Goal: Communication & Community: Answer question/provide support

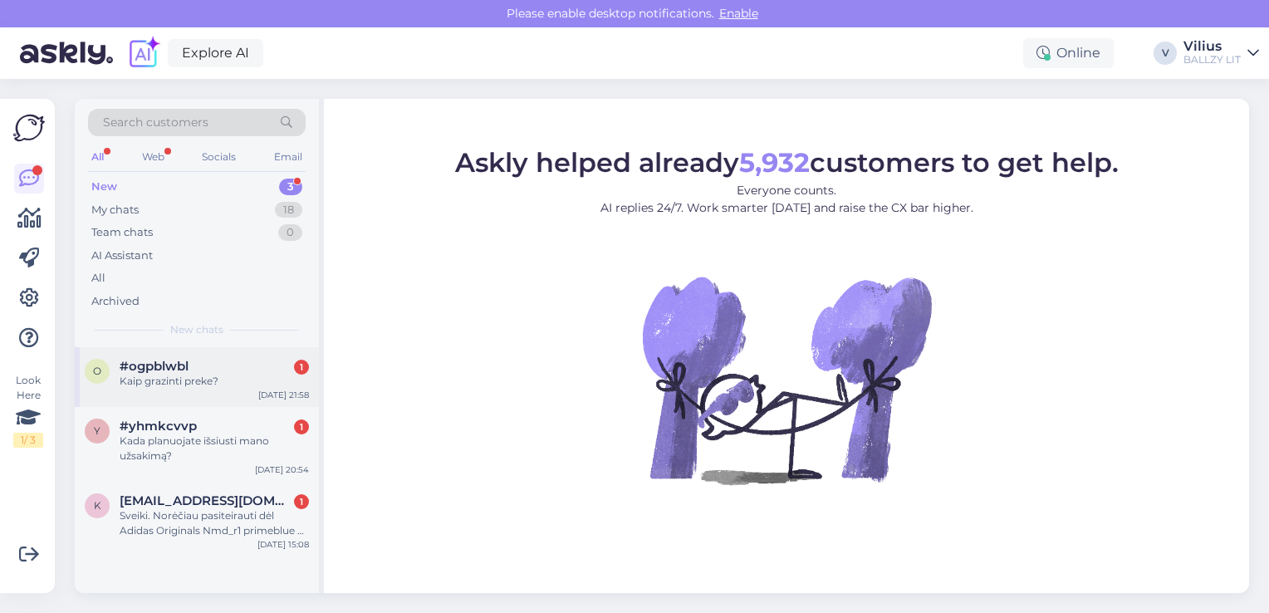
click at [170, 378] on div "Kaip grazinti preke?" at bounding box center [214, 381] width 189 height 15
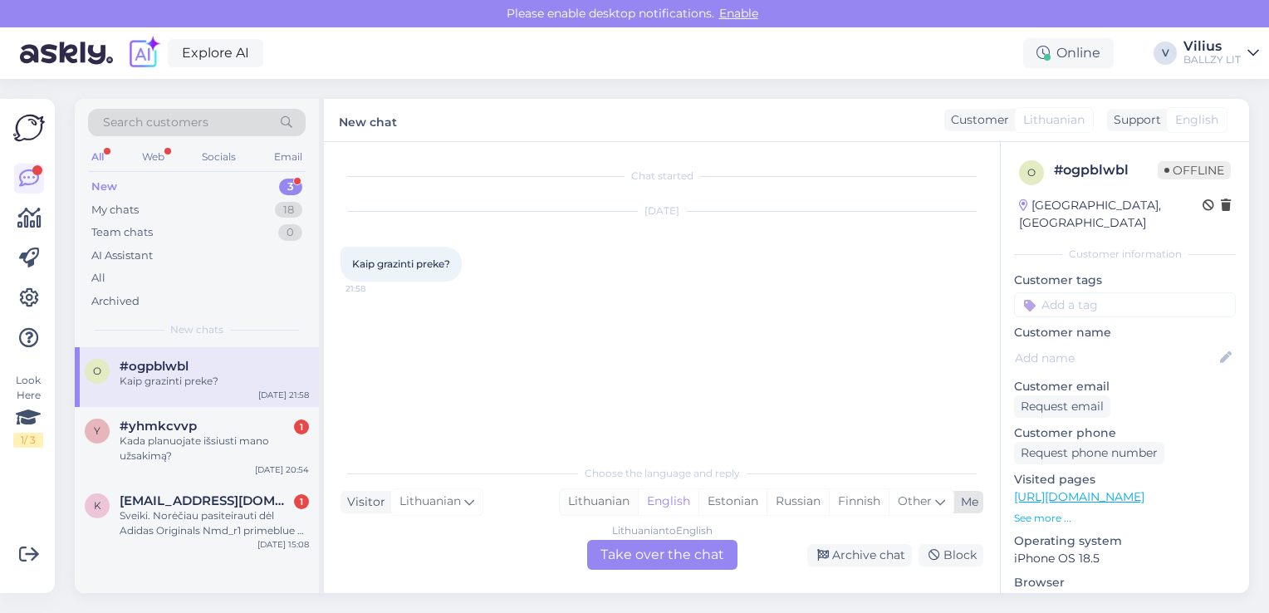
click at [616, 497] on div "Lithuanian" at bounding box center [599, 501] width 78 height 25
click at [629, 552] on div "Lithuanian to Lithuanian Take over the chat" at bounding box center [662, 555] width 150 height 30
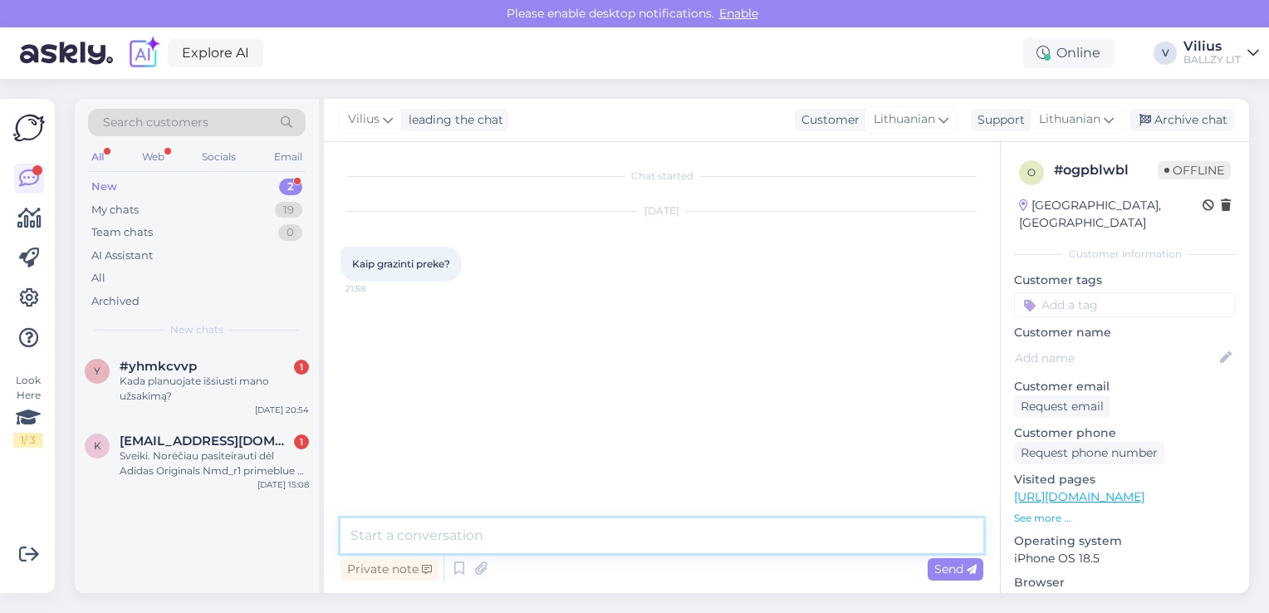
click at [629, 552] on textarea at bounding box center [662, 535] width 643 height 35
paste textarea "[URL][DOMAIN_NAME]"
type textarea "Laba diena, grąžinimo informaciją rasite čia: [URL][DOMAIN_NAME]"
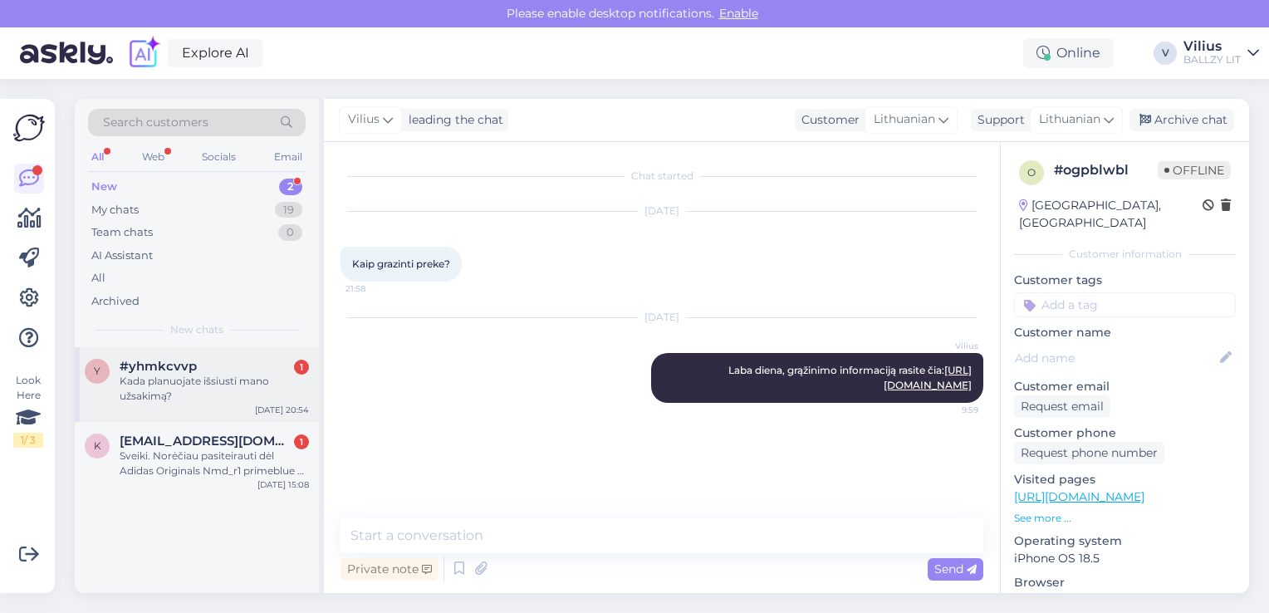
click at [216, 376] on div "Kada planuojate išsiusti mano užsakimą?" at bounding box center [214, 389] width 189 height 30
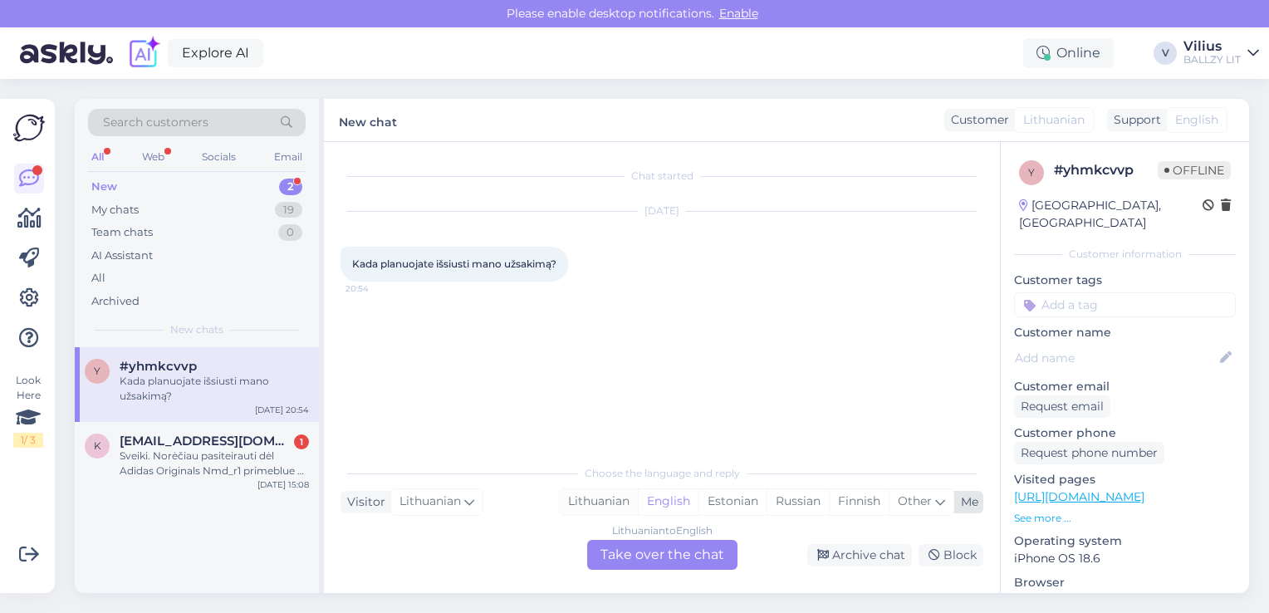
click at [615, 498] on div "Lithuanian" at bounding box center [599, 501] width 78 height 25
click at [651, 547] on div "Lithuanian to Lithuanian Take over the chat" at bounding box center [662, 555] width 150 height 30
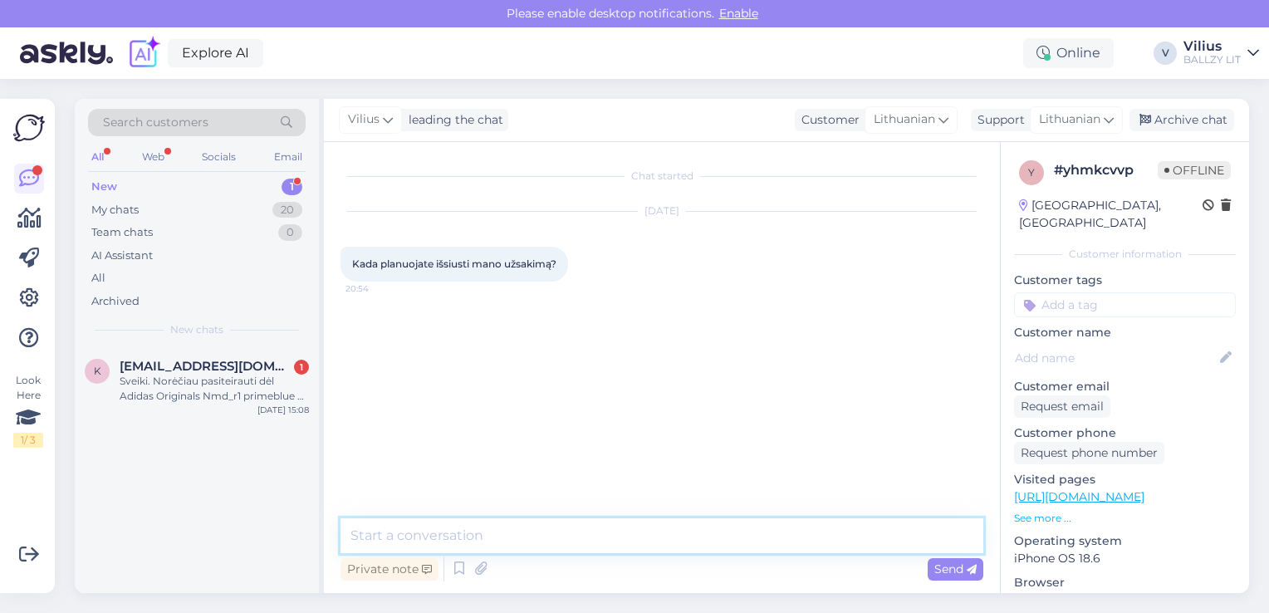
click at [630, 540] on textarea at bounding box center [662, 535] width 643 height 35
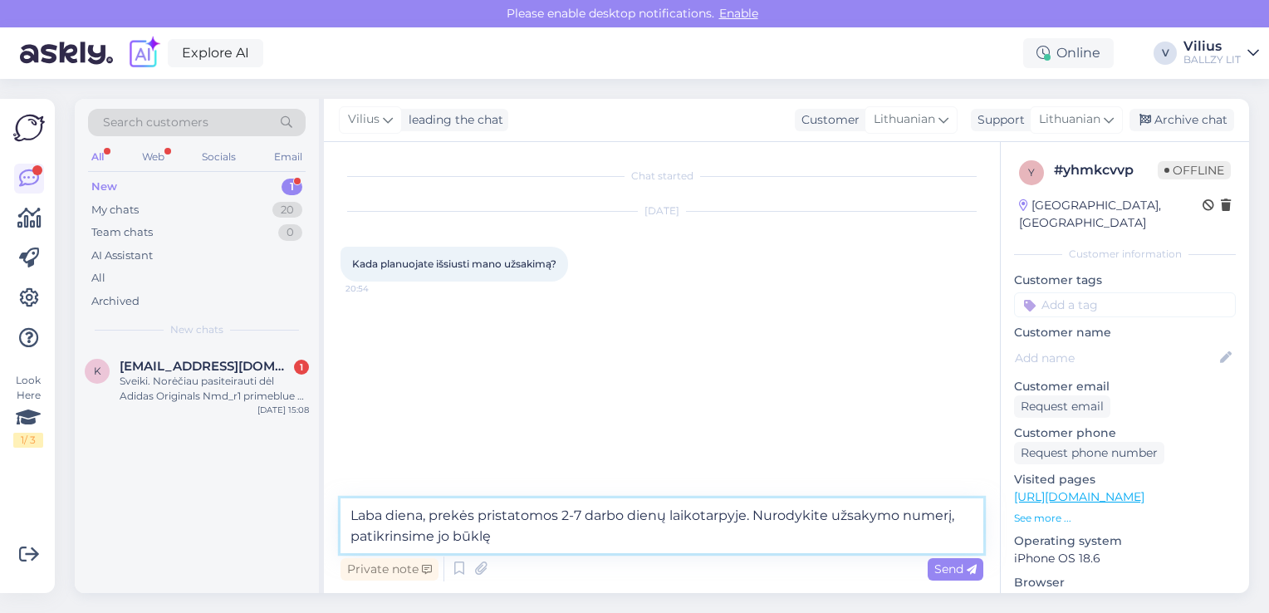
type textarea "Laba diena, prekės pristatomos 2-7 darbo dienų laikotarpyje. Nurodykite užsakym…"
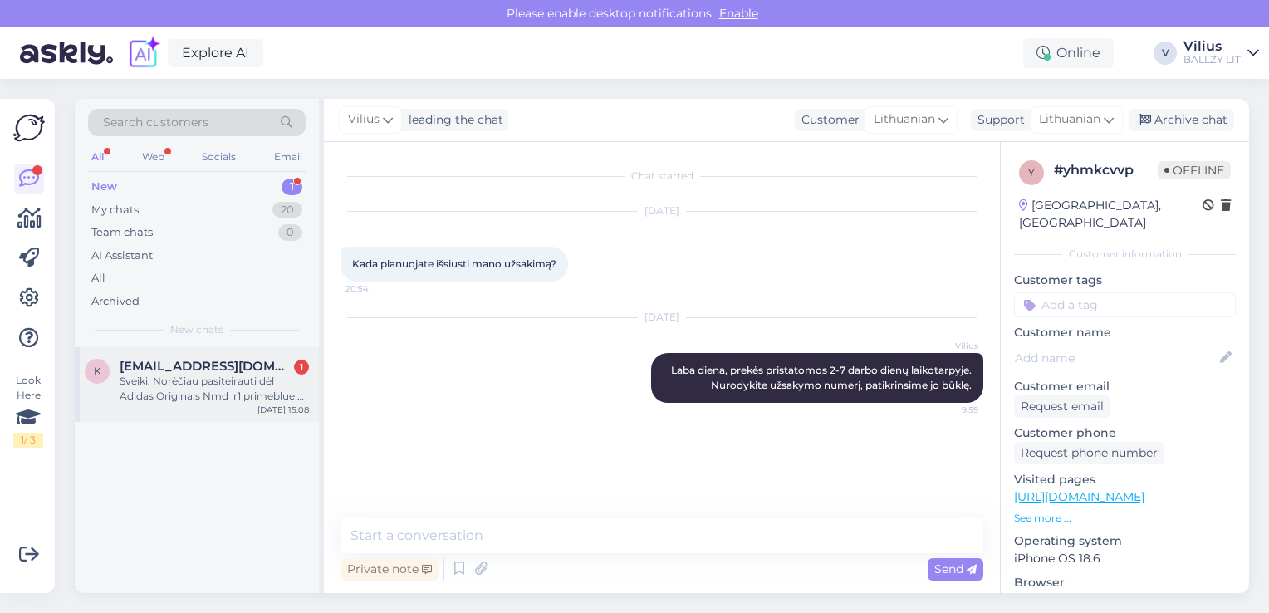
click at [193, 390] on div "Sveiki. Norėčiau pasiteirauti dėl Adidas Originals Nmd_r1 primeblue w 38,5 dydž…" at bounding box center [214, 389] width 189 height 30
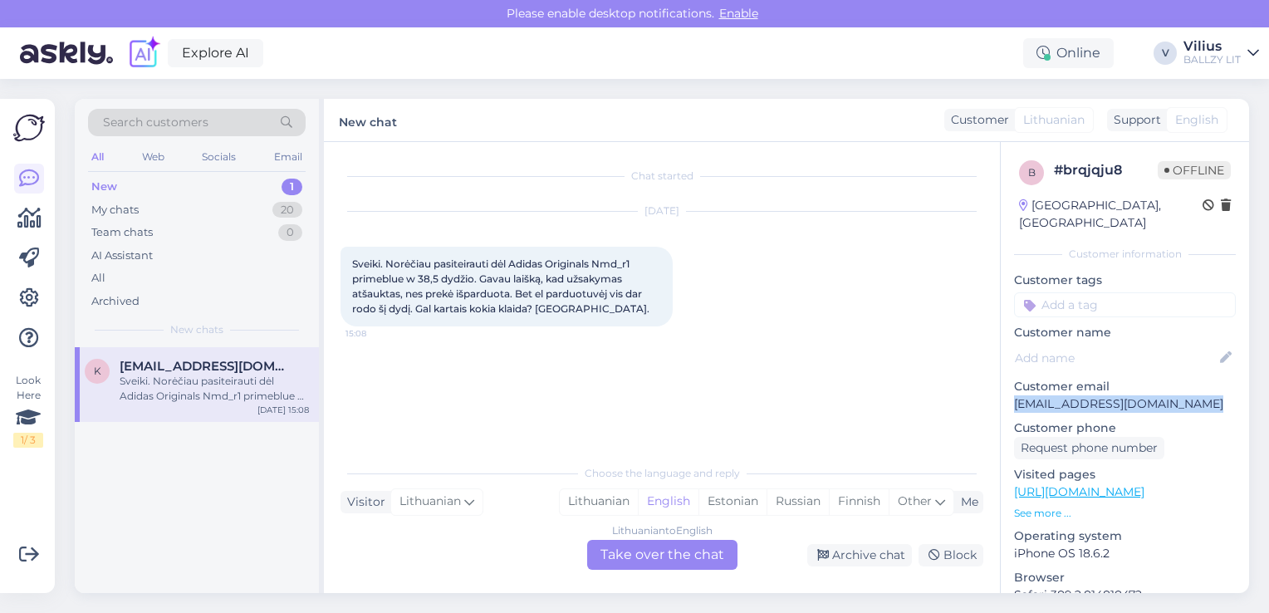
drag, startPoint x: 1013, startPoint y: 386, endPoint x: 1193, endPoint y: 381, distance: 179.5
click at [1193, 395] on p "[EMAIL_ADDRESS][DOMAIN_NAME]" at bounding box center [1125, 403] width 222 height 17
copy p "[EMAIL_ADDRESS][DOMAIN_NAME]"
click at [605, 493] on div "Lithuanian" at bounding box center [599, 501] width 78 height 25
click at [630, 561] on div "Lithuanian to Lithuanian Take over the chat" at bounding box center [662, 555] width 150 height 30
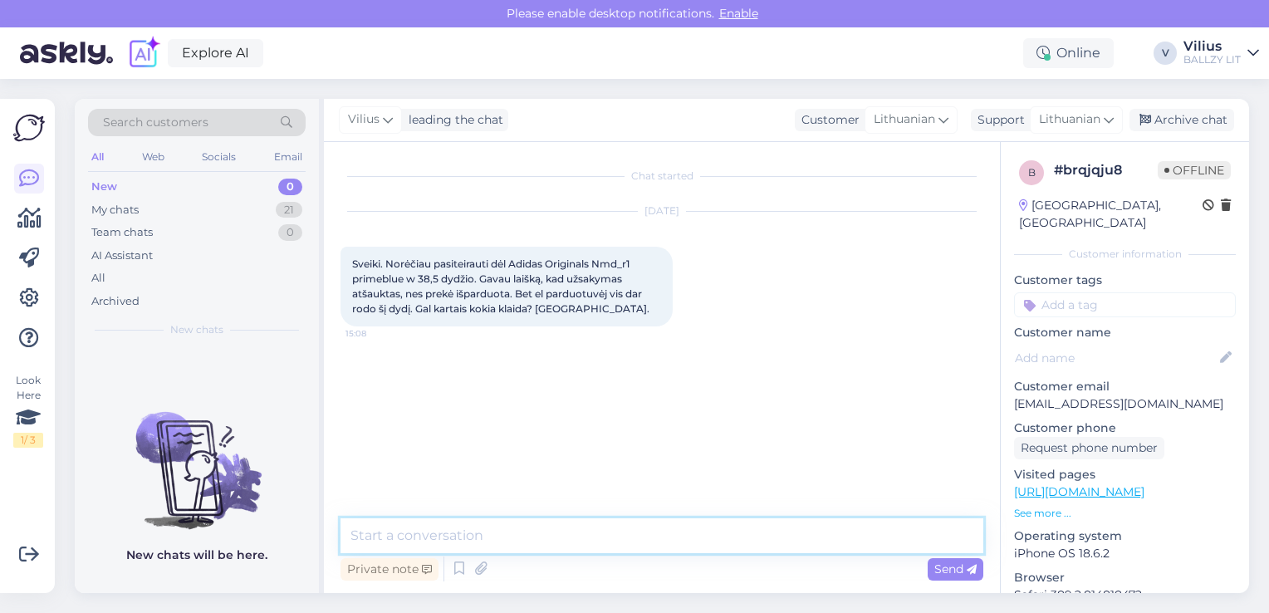
click at [591, 536] on textarea at bounding box center [662, 535] width 643 height 35
click at [432, 534] on textarea "Laba diena, matome tik 36.5 dydį." at bounding box center [662, 535] width 643 height 35
click at [561, 535] on textarea "Laba diena, šiuo metu matome tik 36.5 dydį." at bounding box center [662, 535] width 643 height 35
type textarea "Laba diena, šiuo metu matome likusį tik 36.5 dydį."
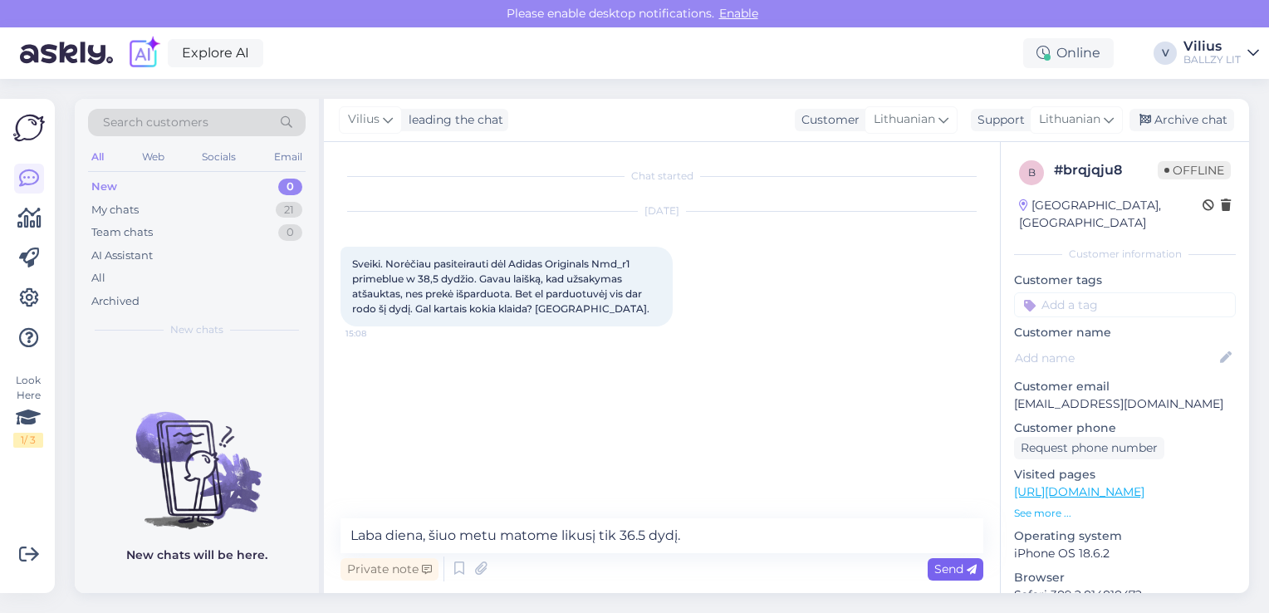
click at [963, 574] on span "Send" at bounding box center [955, 568] width 42 height 15
